Goal: Transaction & Acquisition: Purchase product/service

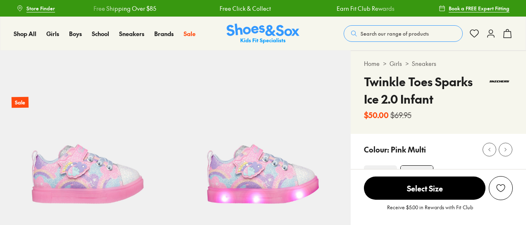
scroll to position [83, 0]
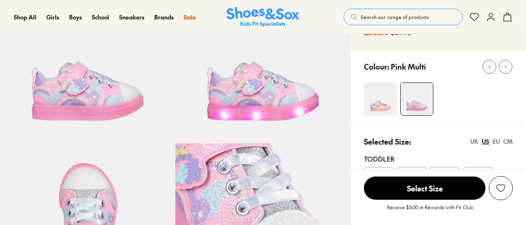
select select "*"
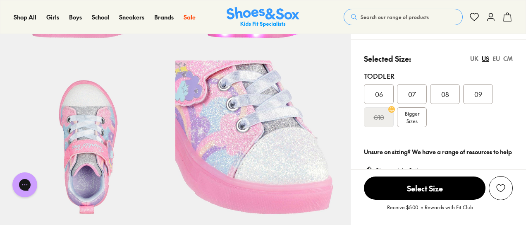
scroll to position [0, 0]
click at [415, 120] on span "Bigger Sizes" at bounding box center [412, 117] width 14 height 15
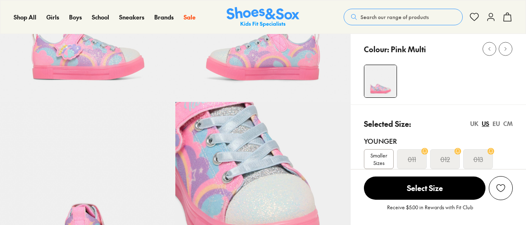
select select "*"
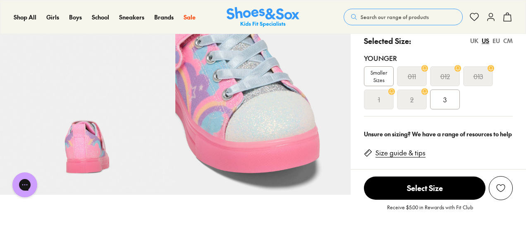
scroll to position [165, 0]
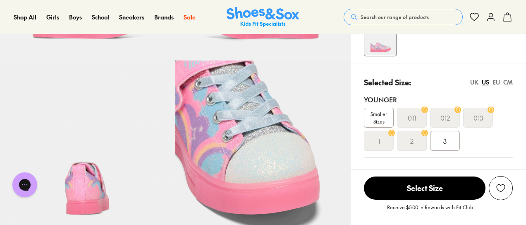
click at [412, 117] on s "011" at bounding box center [412, 117] width 8 height 10
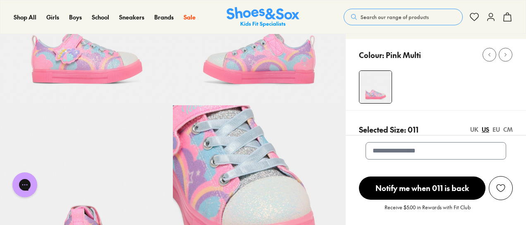
scroll to position [165, 0]
